Goal: Information Seeking & Learning: Learn about a topic

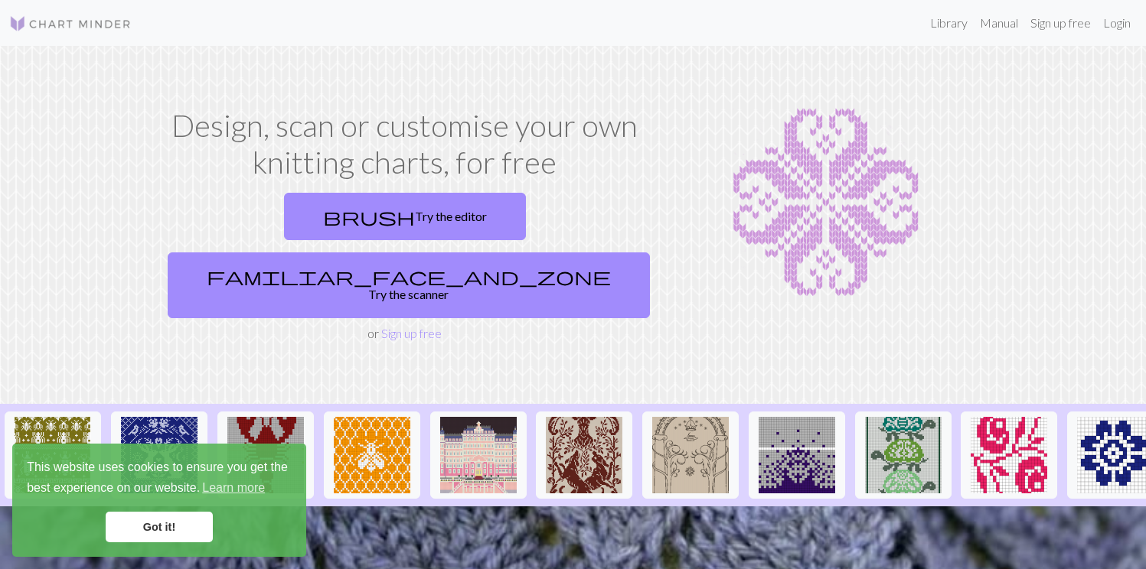
click at [168, 518] on link "Got it!" at bounding box center [159, 527] width 107 height 31
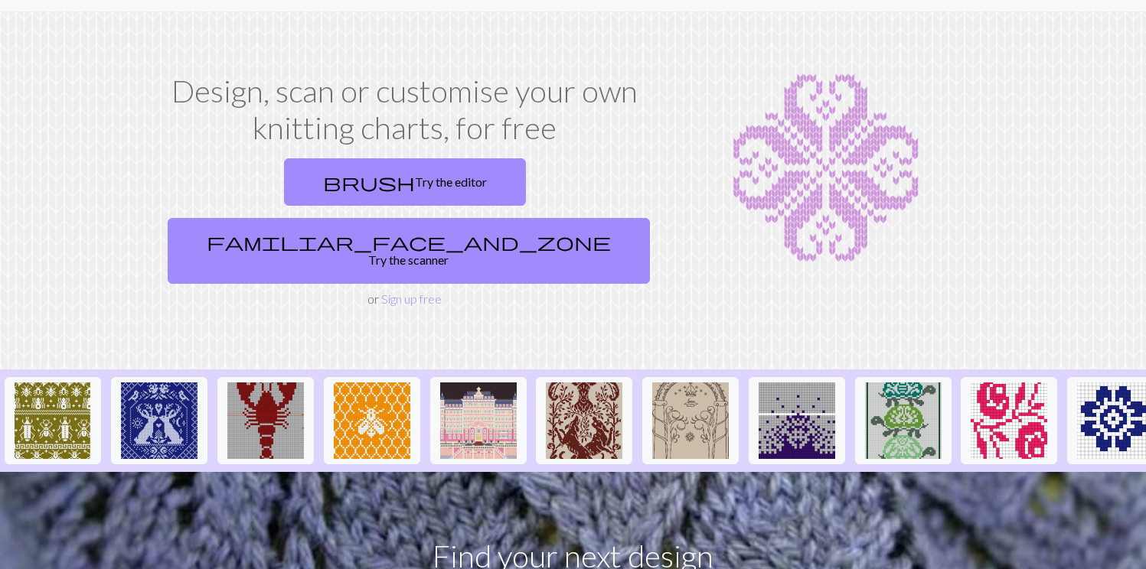
scroll to position [37, 0]
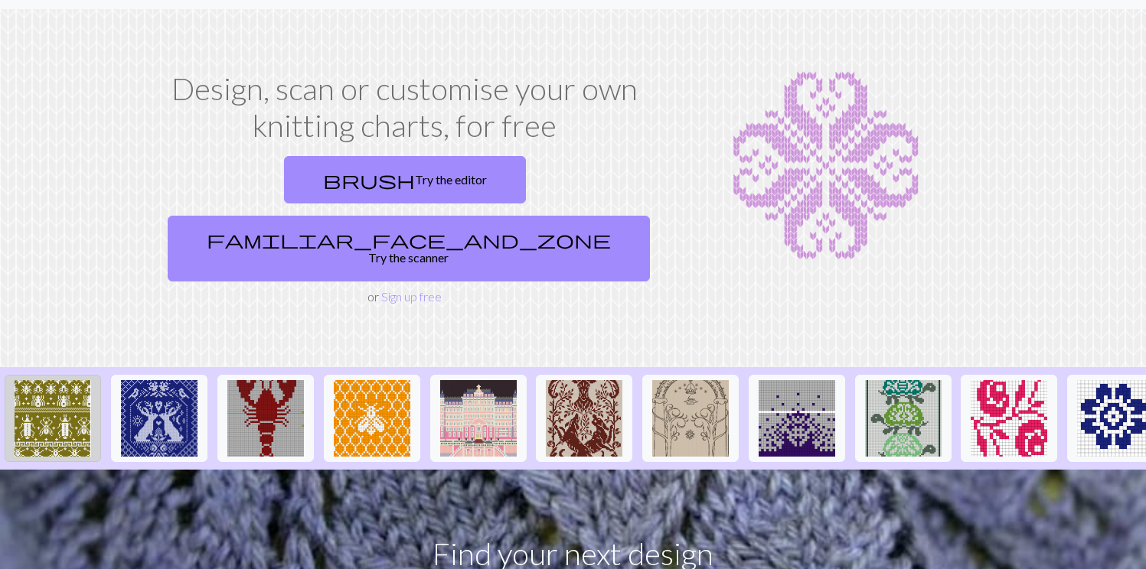
click at [41, 380] on img at bounding box center [53, 418] width 77 height 77
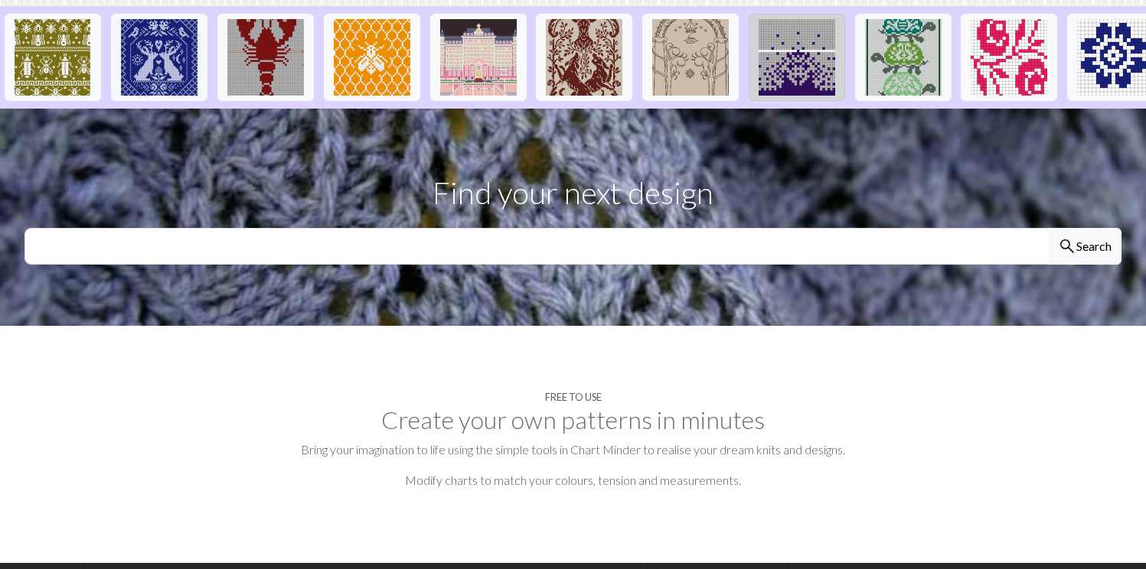
scroll to position [372, 0]
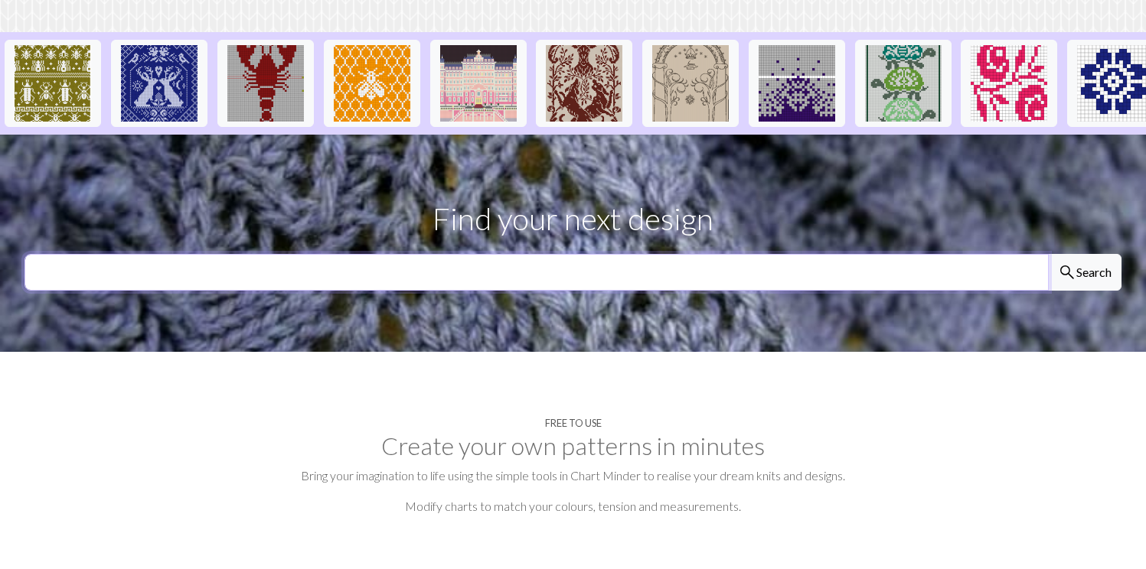
click at [654, 254] on input "text" at bounding box center [536, 272] width 1024 height 37
type input "statue of liberty"
click at [1048, 254] on button "search Search" at bounding box center [1084, 272] width 73 height 37
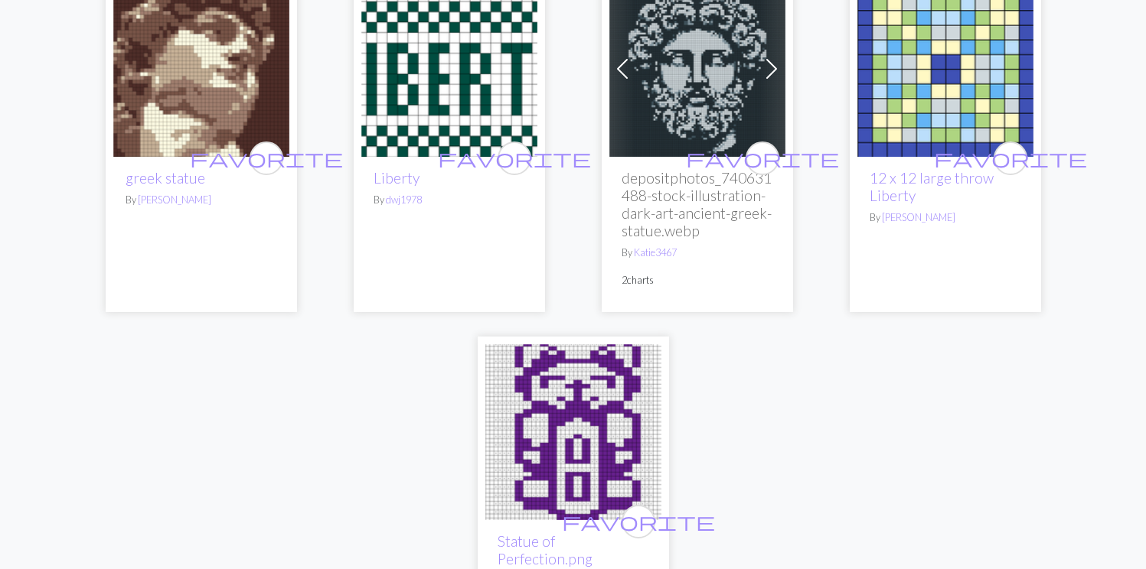
scroll to position [83, 0]
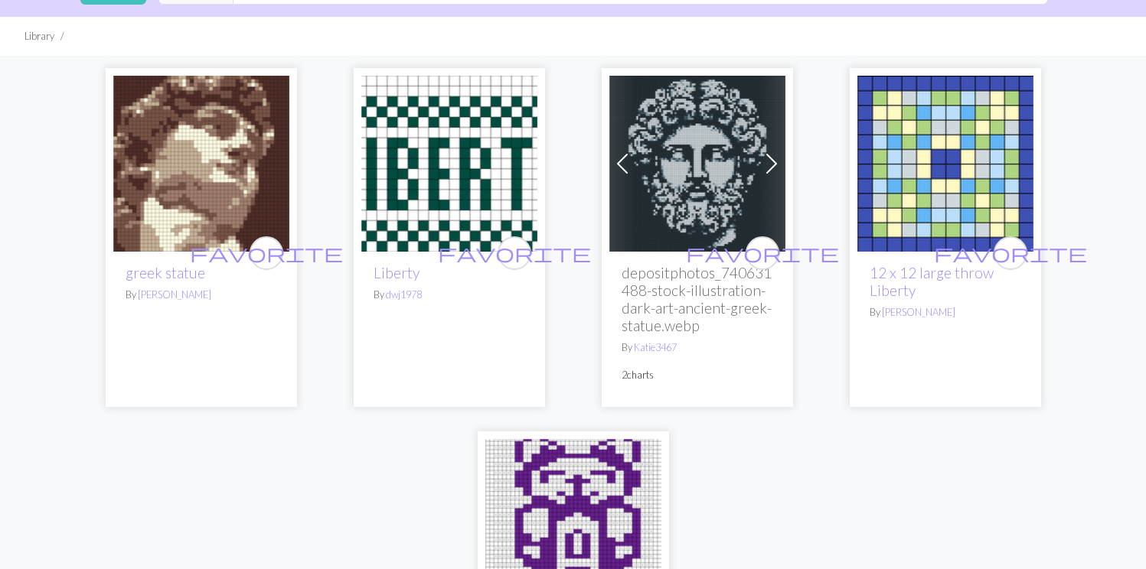
click at [207, 175] on img at bounding box center [201, 164] width 176 height 176
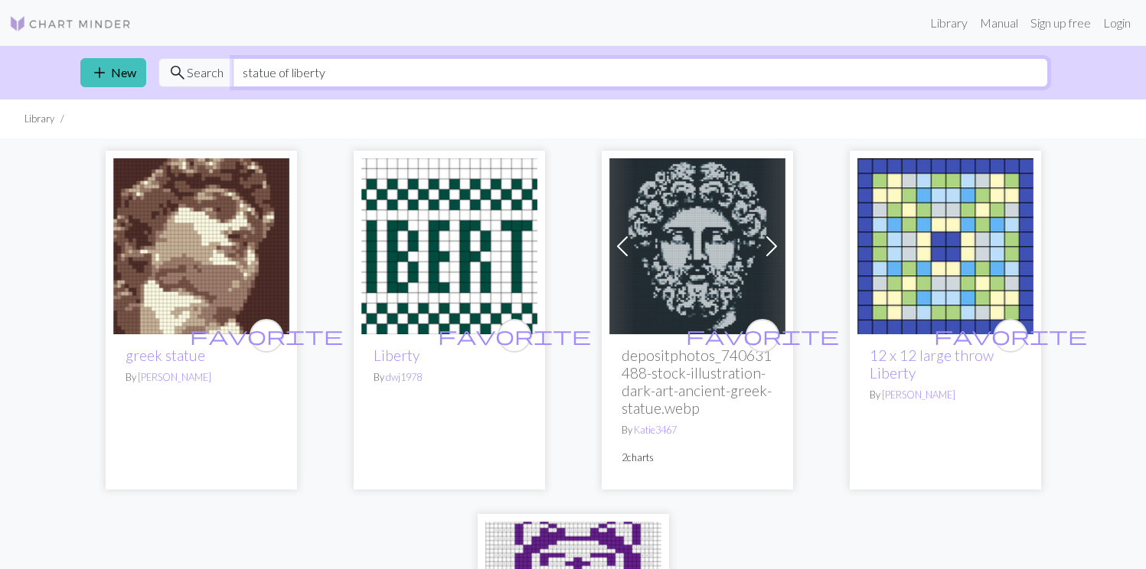
click at [301, 80] on input "statue of liberty" at bounding box center [640, 72] width 815 height 29
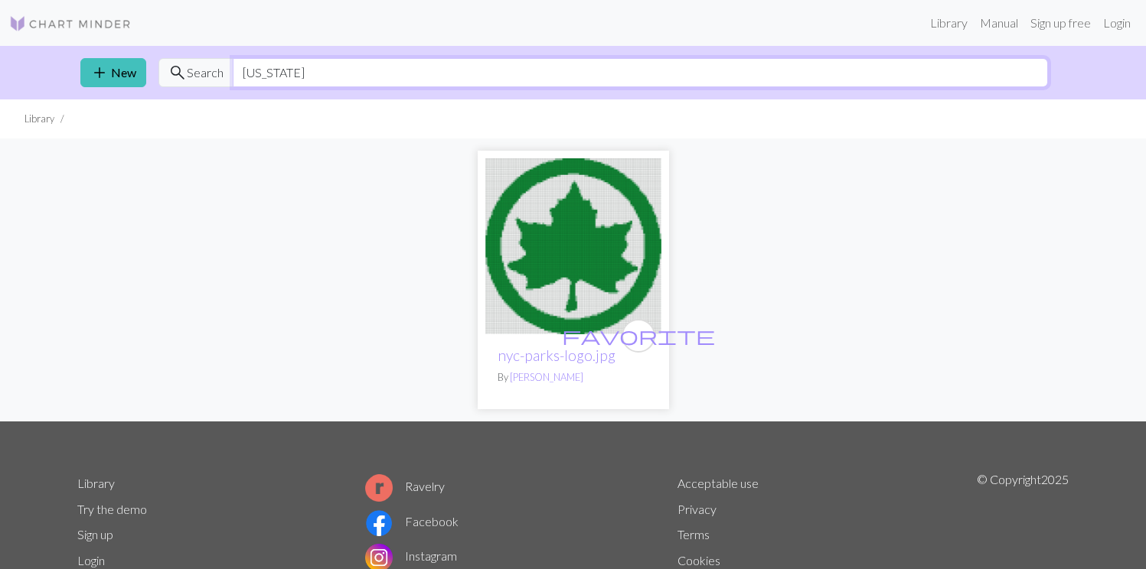
type input "[US_STATE]"
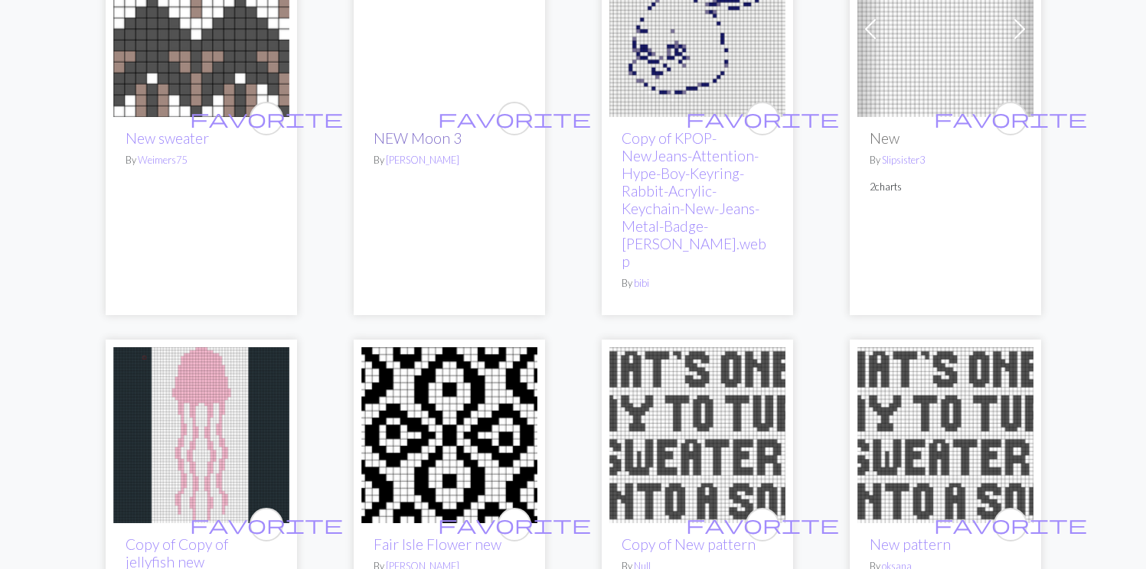
scroll to position [3059, 0]
